Goal: Task Accomplishment & Management: Complete application form

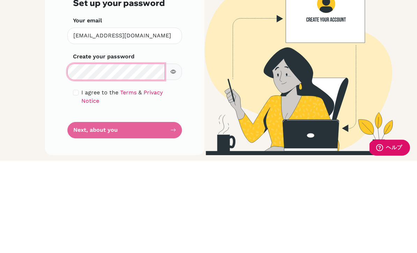
scroll to position [23, 0]
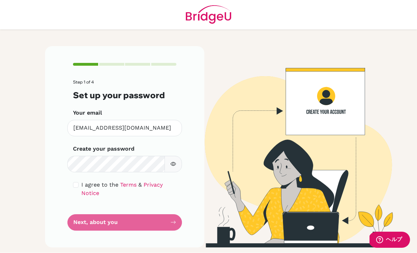
click at [85, 144] on div "Step 1 of 4 Set up your password Your email [EMAIL_ADDRESS][DOMAIN_NAME] Invali…" at bounding box center [125, 146] width 168 height 201
click at [173, 161] on icon "button" at bounding box center [173, 164] width 6 height 6
click at [79, 200] on form "Step 1 of 4 Set up your password Your email [EMAIL_ADDRESS][DOMAIN_NAME] Invali…" at bounding box center [124, 155] width 103 height 151
click at [85, 200] on form "Step 1 of 4 Set up your password Your email [EMAIL_ADDRESS][DOMAIN_NAME] Invali…" at bounding box center [124, 155] width 103 height 151
click at [88, 199] on form "Step 1 of 4 Set up your password Your email [EMAIL_ADDRESS][DOMAIN_NAME] Invali…" at bounding box center [124, 155] width 103 height 151
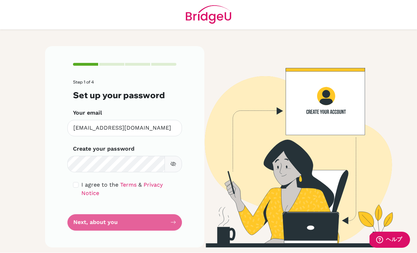
click at [142, 199] on form "Step 1 of 4 Set up your password Your email [EMAIL_ADDRESS][DOMAIN_NAME] Invali…" at bounding box center [124, 155] width 103 height 151
click at [141, 199] on form "Step 1 of 4 Set up your password Your email [EMAIL_ADDRESS][DOMAIN_NAME] Invali…" at bounding box center [124, 155] width 103 height 151
click at [65, 161] on div "Step 1 of 4 Set up your password Your email [EMAIL_ADDRESS][DOMAIN_NAME] Invali…" at bounding box center [124, 146] width 159 height 201
click at [65, 160] on div "Step 1 of 4 Set up your password Your email [EMAIL_ADDRESS][DOMAIN_NAME] Invali…" at bounding box center [124, 146] width 159 height 201
click at [76, 182] on input "checkbox" at bounding box center [76, 185] width 6 height 6
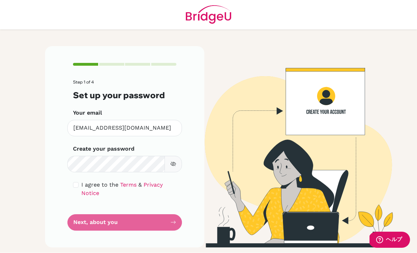
checkbox input "true"
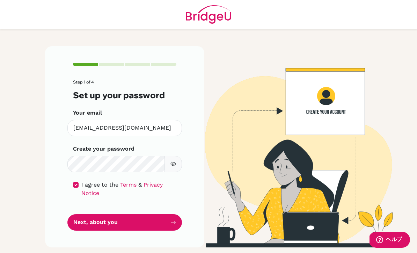
click at [94, 214] on button "Next, about you" at bounding box center [124, 222] width 115 height 16
